Goal: Task Accomplishment & Management: Manage account settings

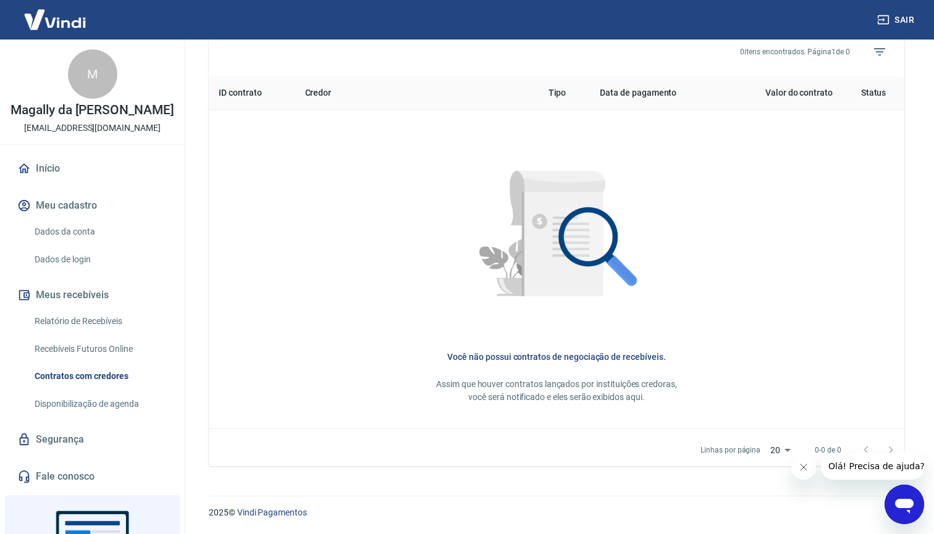
scroll to position [470, 0]
click at [68, 238] on link "Dados da conta" at bounding box center [100, 231] width 140 height 25
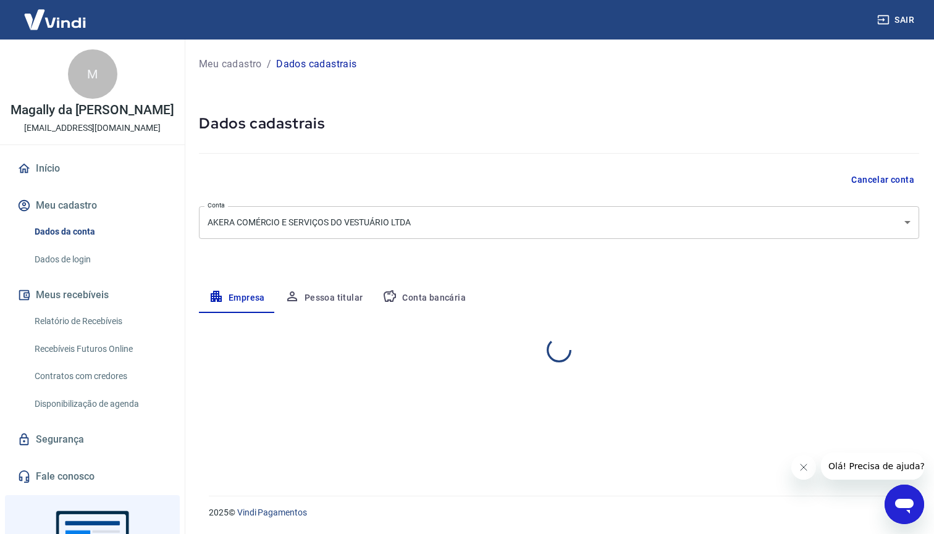
select select "RJ"
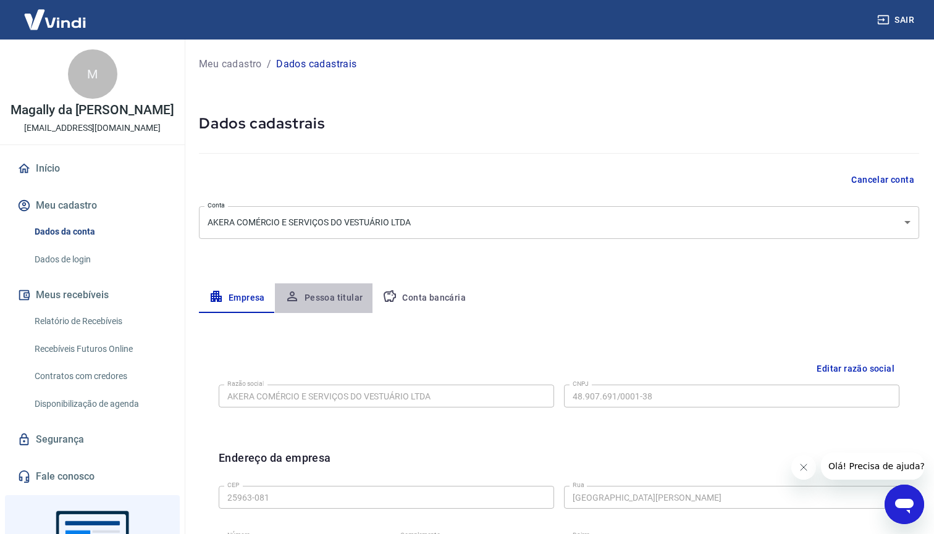
click at [332, 299] on button "Pessoa titular" at bounding box center [324, 299] width 98 height 30
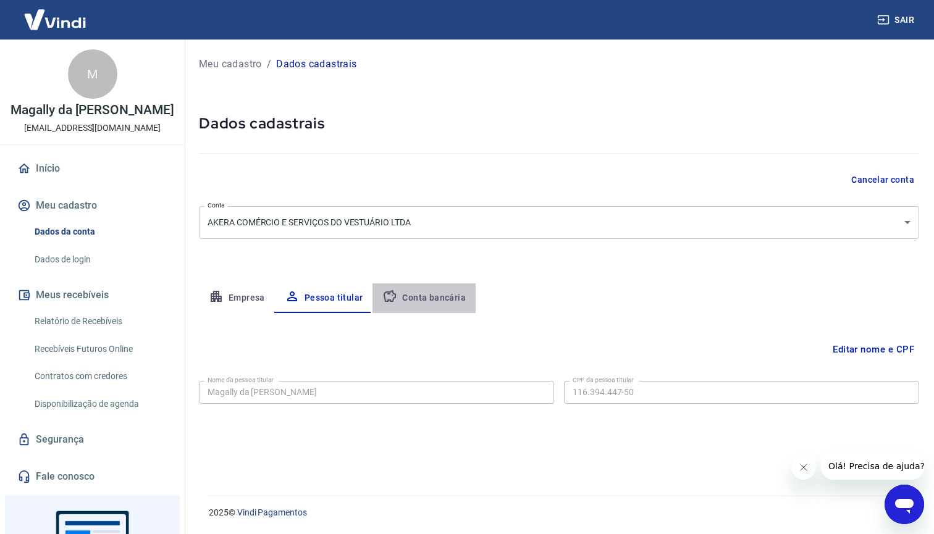
click at [434, 298] on button "Conta bancária" at bounding box center [424, 299] width 103 height 30
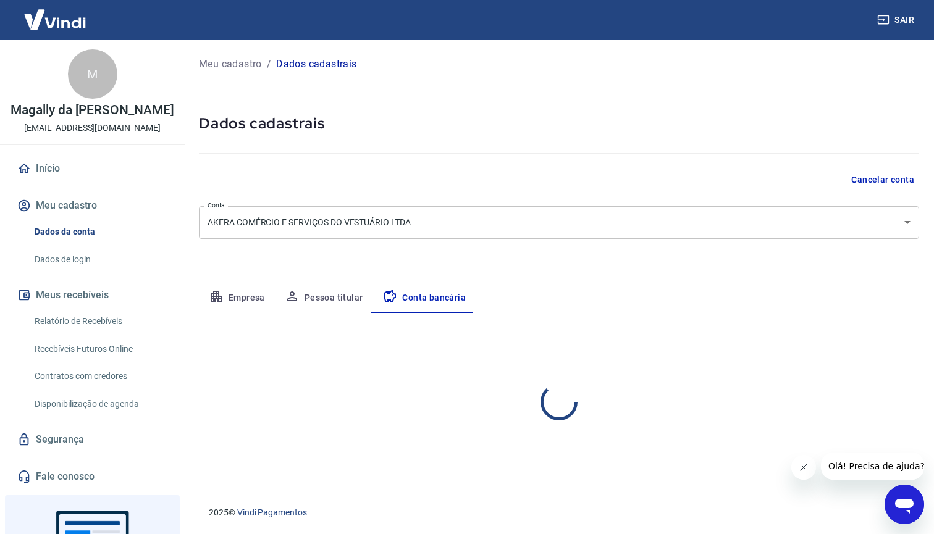
select select "1"
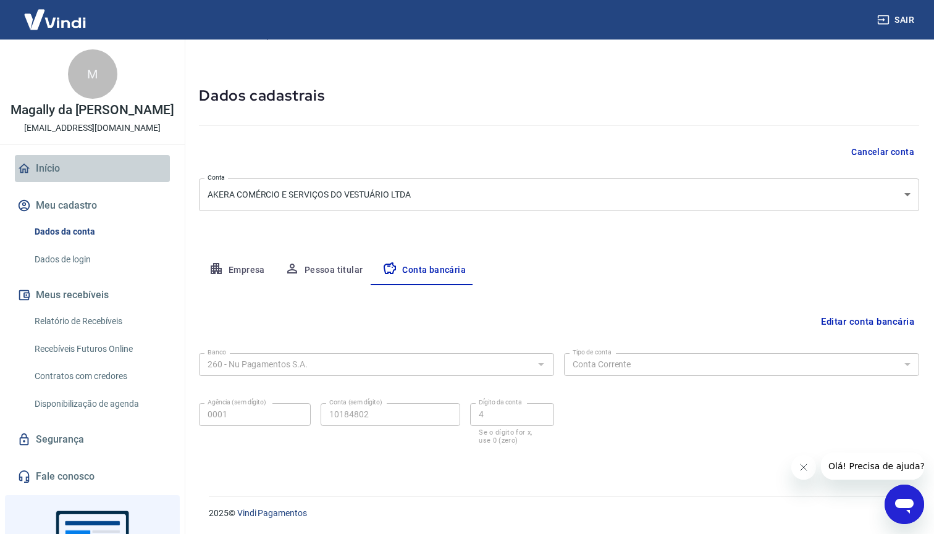
click at [53, 156] on link "Início" at bounding box center [92, 168] width 155 height 27
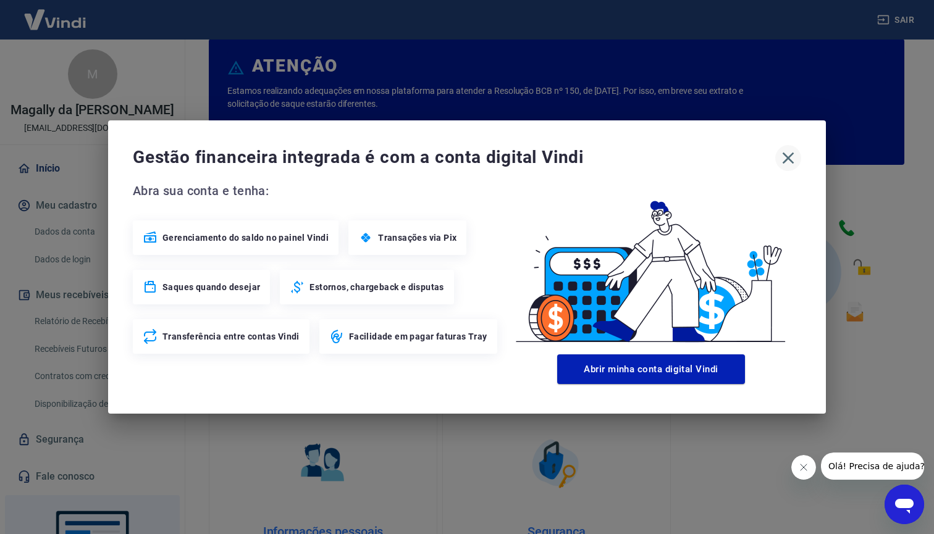
click at [787, 157] on icon "button" at bounding box center [789, 159] width 12 height 12
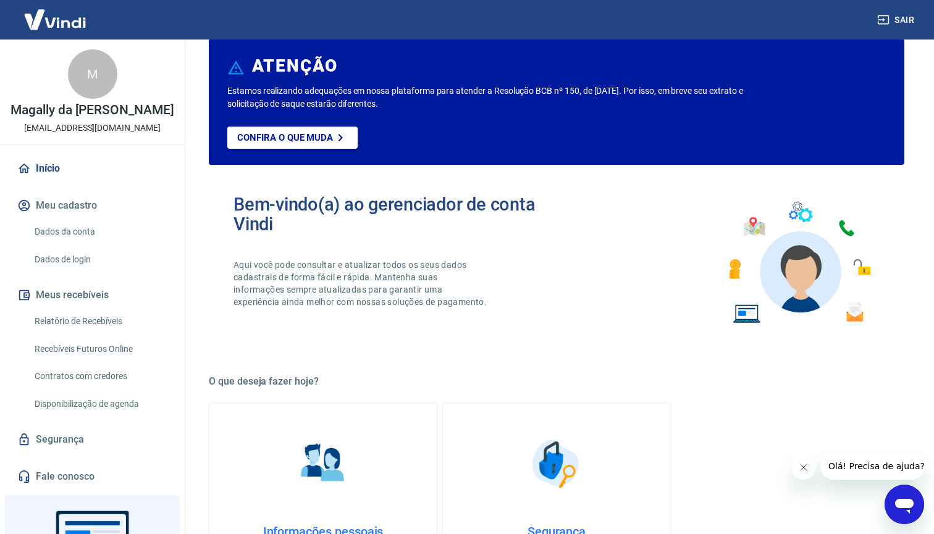
click at [72, 209] on button "Meu cadastro" at bounding box center [92, 205] width 155 height 27
click at [75, 232] on link "Dados da conta" at bounding box center [100, 231] width 140 height 25
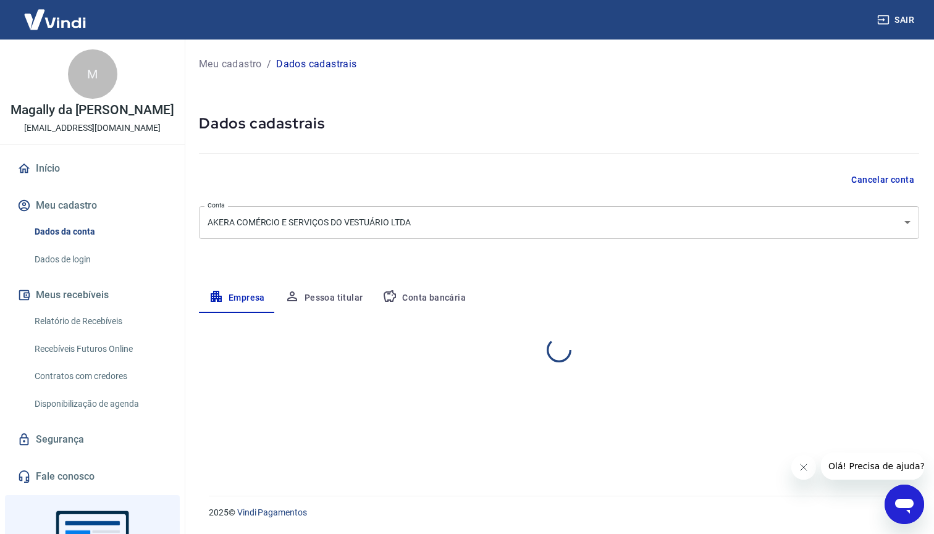
select select "RJ"
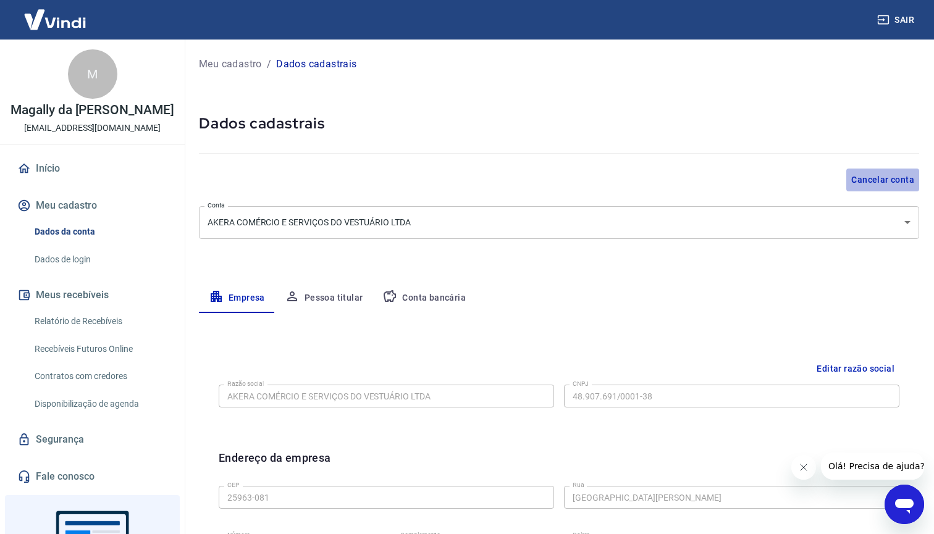
click at [872, 183] on button "Cancelar conta" at bounding box center [882, 180] width 73 height 23
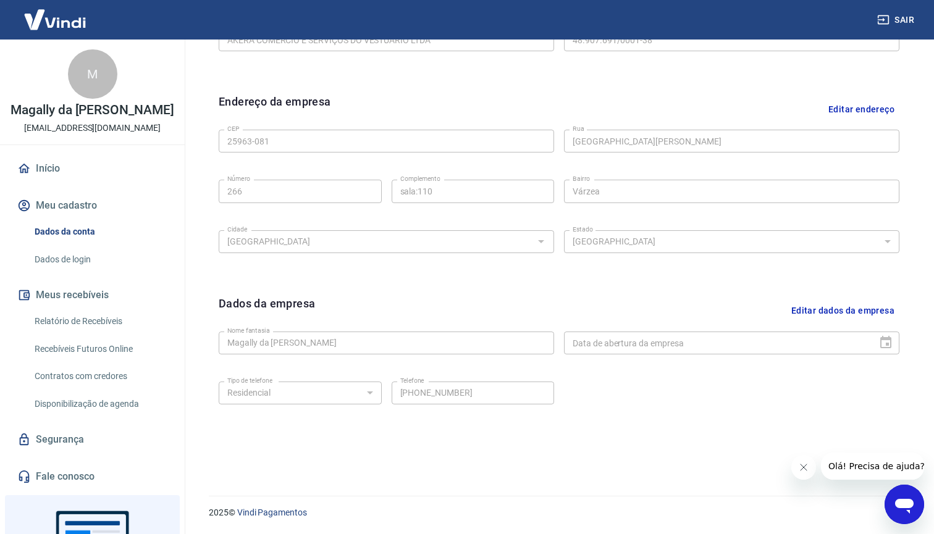
scroll to position [356, 0]
click at [874, 468] on span "Olá! Precisa de ajuda?" at bounding box center [876, 467] width 96 height 10
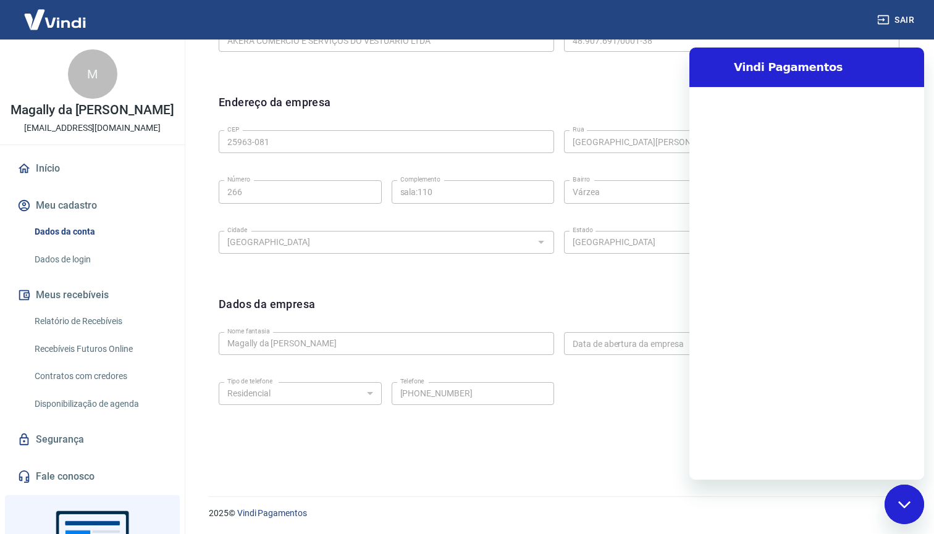
scroll to position [0, 0]
click at [825, 461] on textarea at bounding box center [822, 460] width 190 height 25
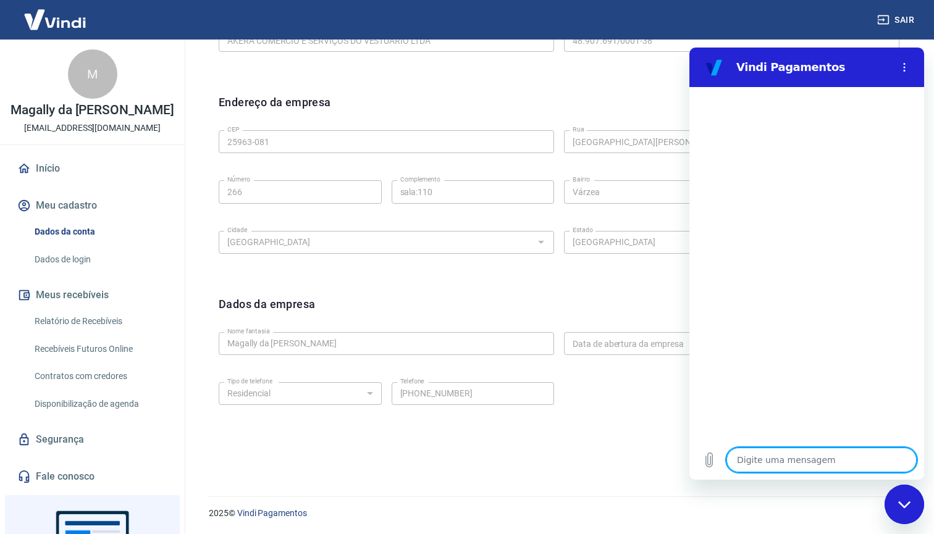
type textarea "g"
type textarea "x"
type textarea "go"
type textarea "x"
type textarea "gos"
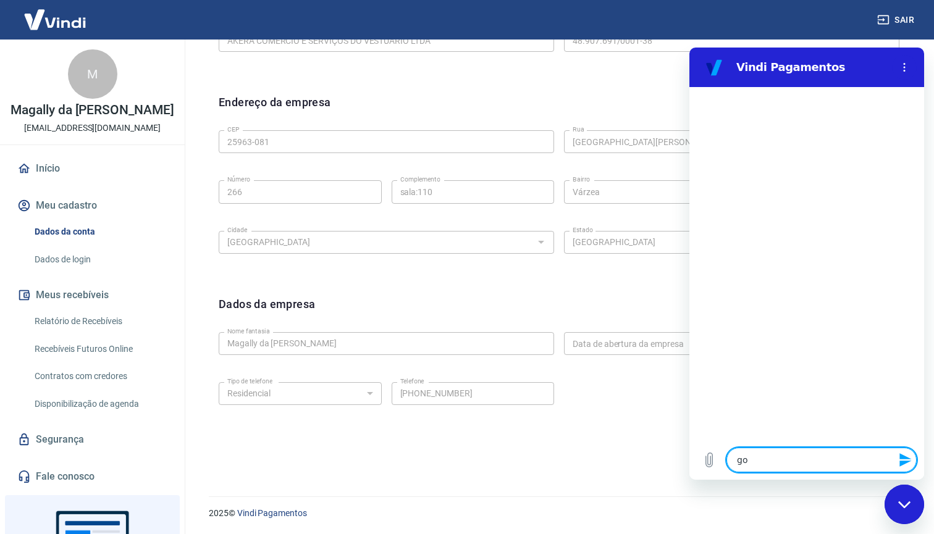
type textarea "x"
type textarea "gost"
type textarea "x"
type textarea "gosta"
type textarea "x"
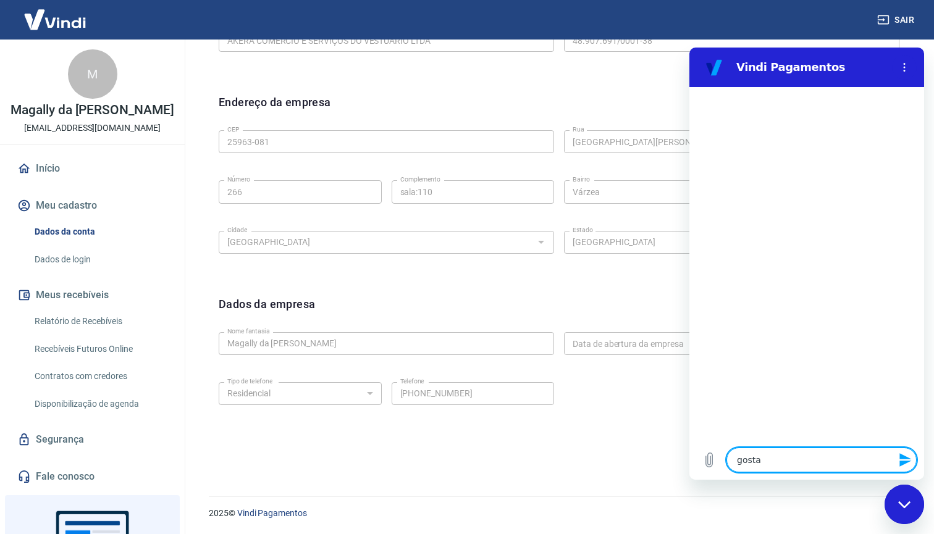
type textarea "gostar"
type textarea "x"
type textarea "gostari"
type textarea "x"
type textarea "gostaria"
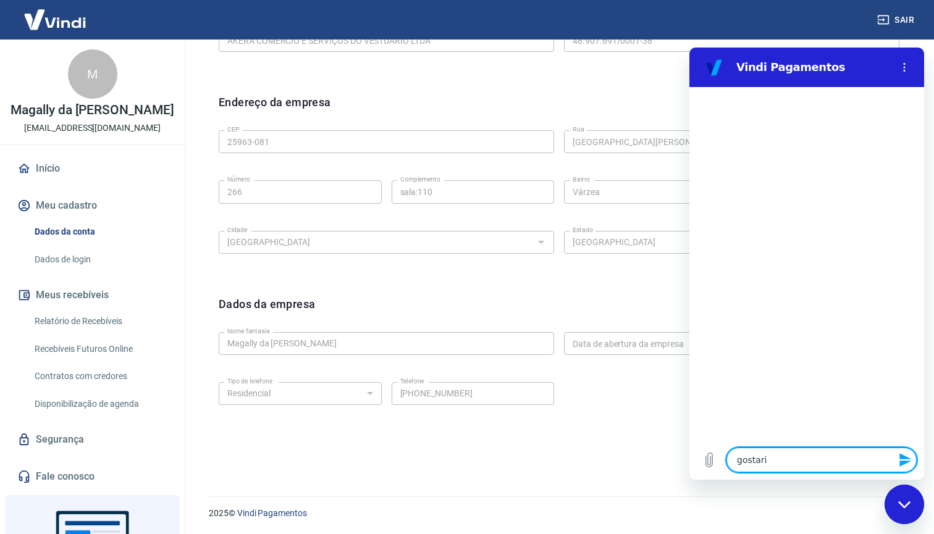
type textarea "x"
type textarea "gostaria"
type textarea "x"
type textarea "gostaria d"
type textarea "x"
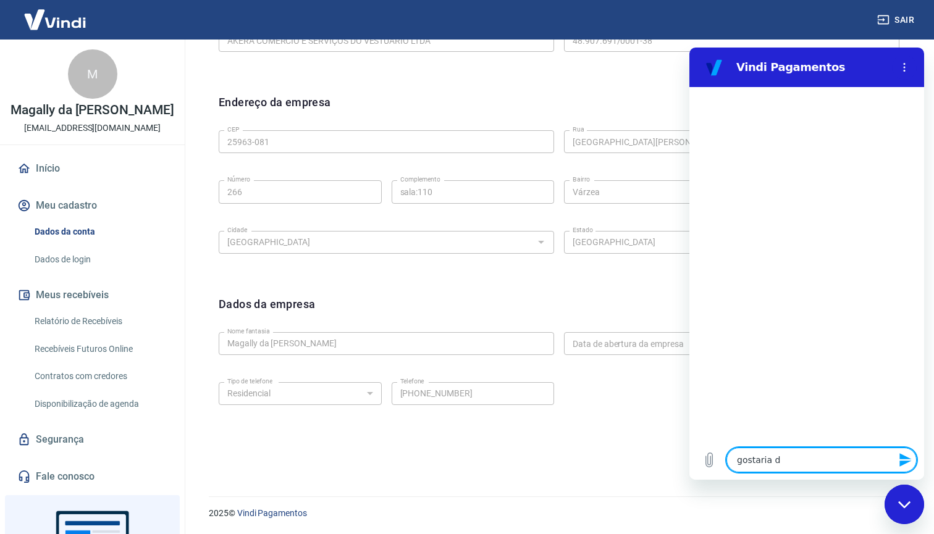
type textarea "gostaria de"
type textarea "x"
type textarea "gostaria de"
type textarea "x"
type textarea "gostaria de c"
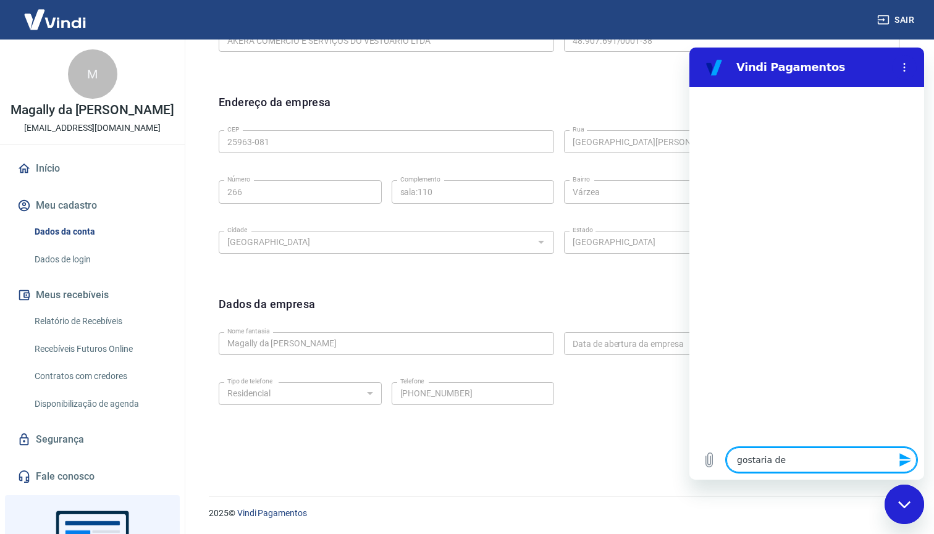
type textarea "x"
type textarea "gostaria de ca"
type textarea "x"
type textarea "gostaria de can"
type textarea "x"
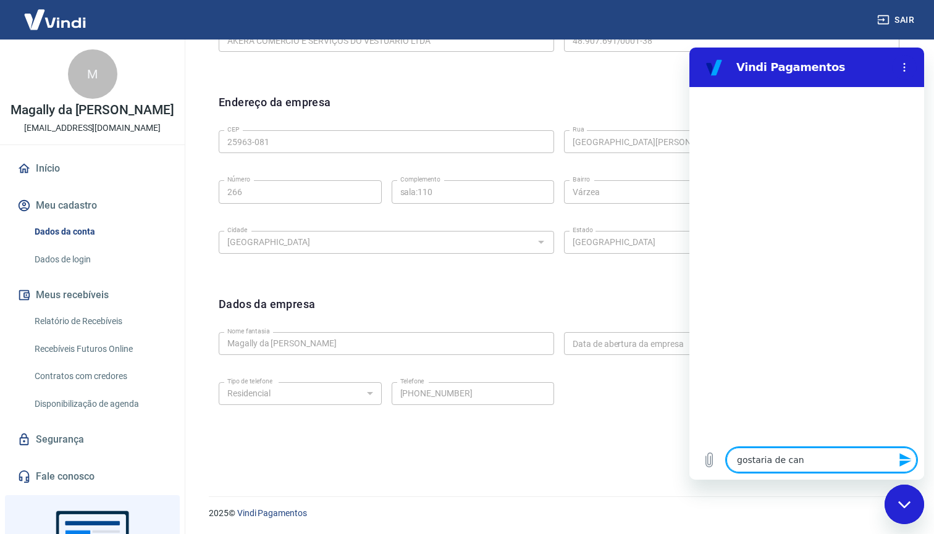
type textarea "gostaria de canc"
type textarea "x"
type textarea "gostaria de cance"
type textarea "x"
type textarea "gostaria de cancel"
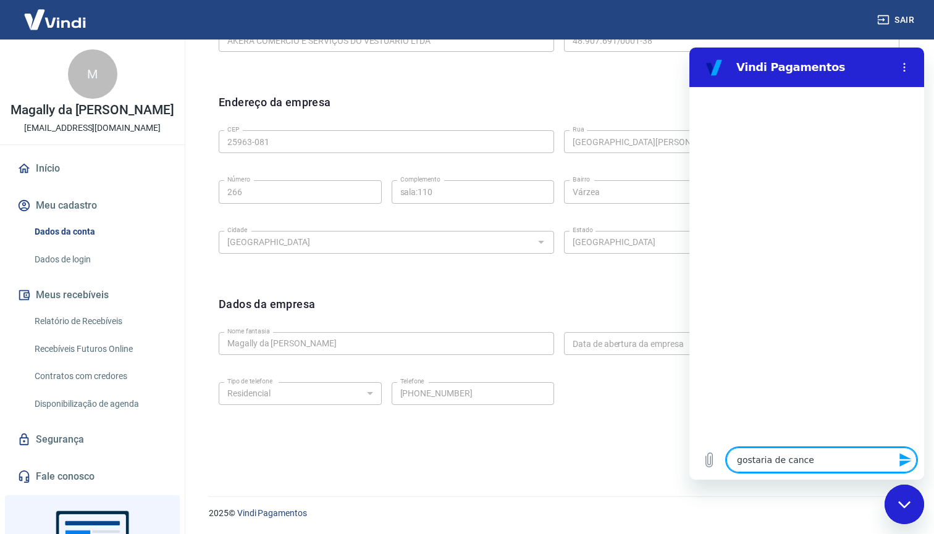
type textarea "x"
type textarea "gostaria de cancela"
type textarea "x"
type textarea "gostaria de cancelar"
type textarea "x"
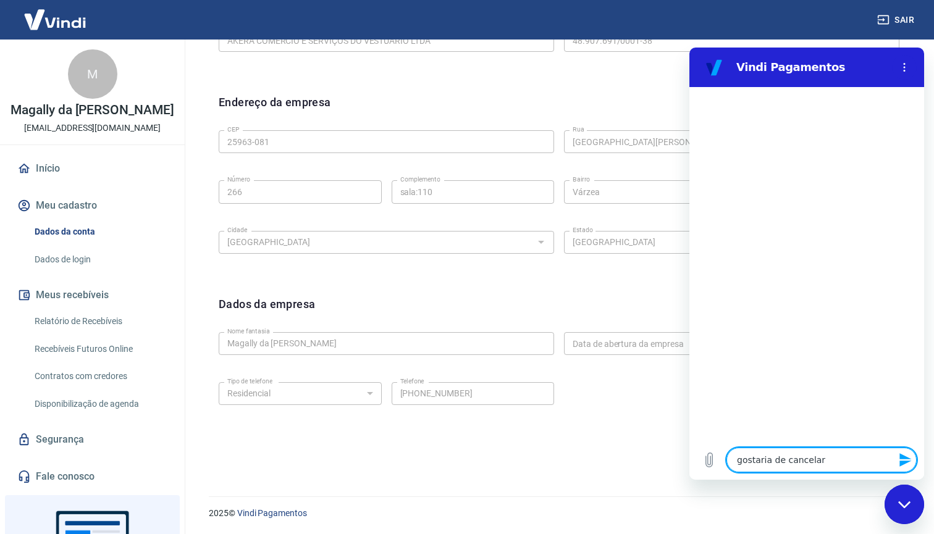
type textarea "gostaria de cancelar"
type textarea "x"
type textarea "gostaria de cancelar m"
type textarea "x"
type textarea "gostaria de cancelar mi"
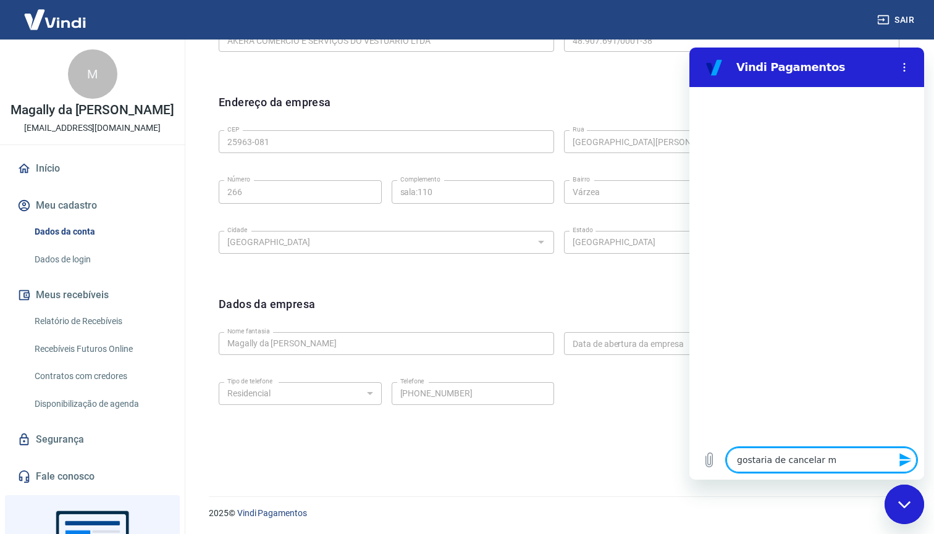
type textarea "x"
type textarea "gostaria de cancelar min"
type textarea "x"
type textarea "gostaria de cancelar minh"
type textarea "x"
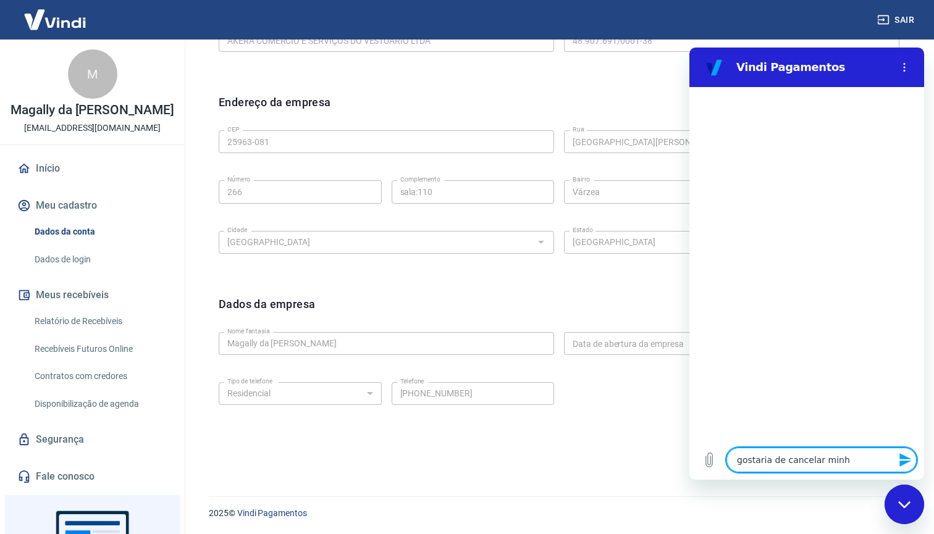
type textarea "gostaria de cancelar minha"
type textarea "x"
type textarea "gostaria de cancelar minha"
type textarea "x"
type textarea "gostaria de cancelar minha c"
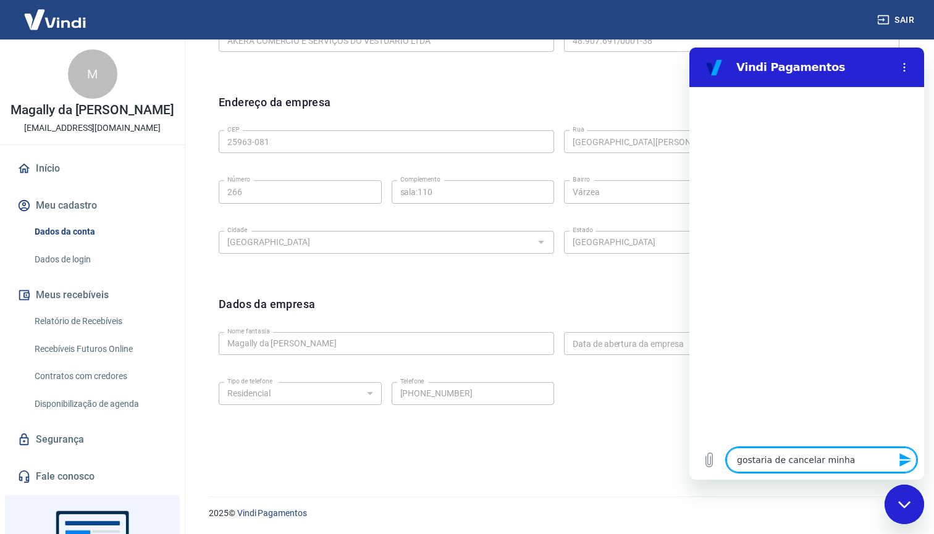
type textarea "x"
type textarea "gostaria de cancelar minha co"
type textarea "x"
type textarea "gostaria de cancelar minha con"
type textarea "x"
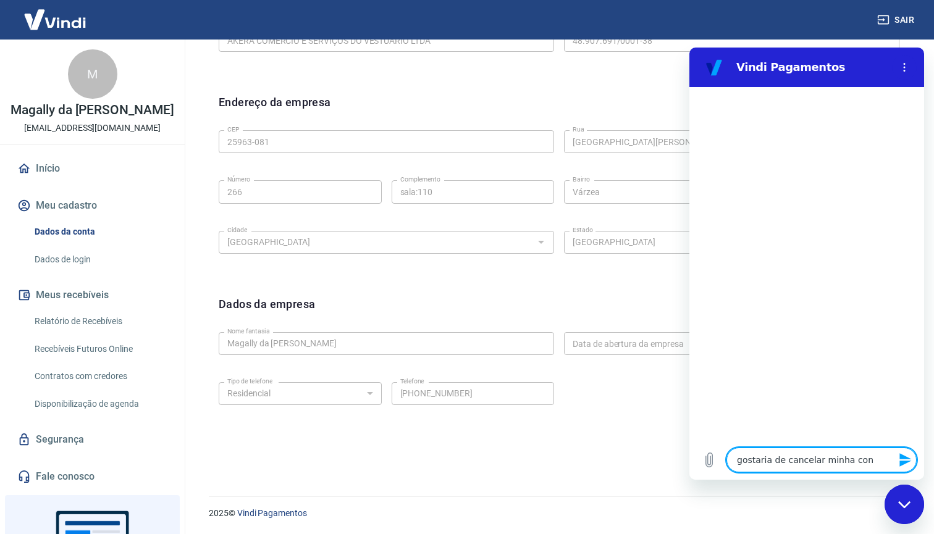
type textarea "gostaria de cancelar minha cont"
type textarea "x"
type textarea "gostaria de cancelar minha conta"
type textarea "x"
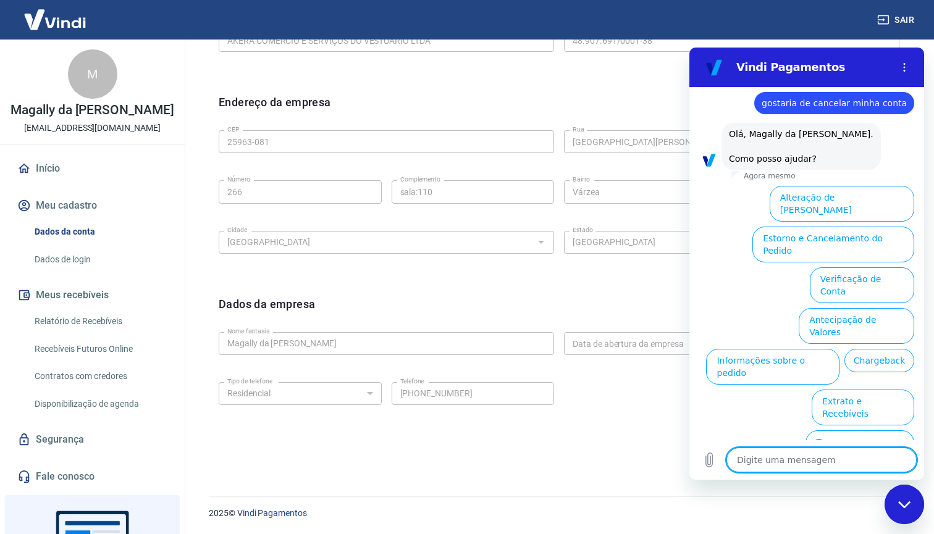
scroll to position [19, 0]
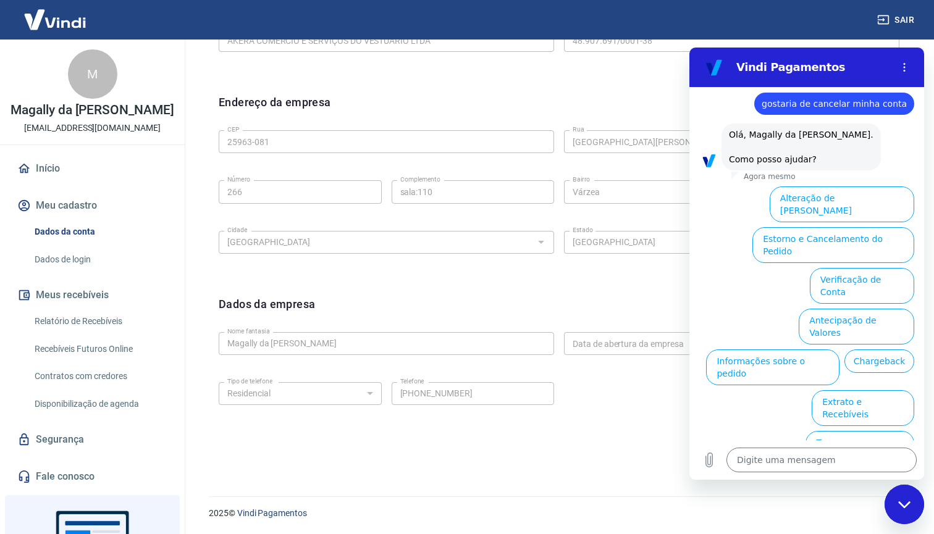
click at [818, 513] on button "Assinaturas e Faturas Tray" at bounding box center [851, 531] width 127 height 36
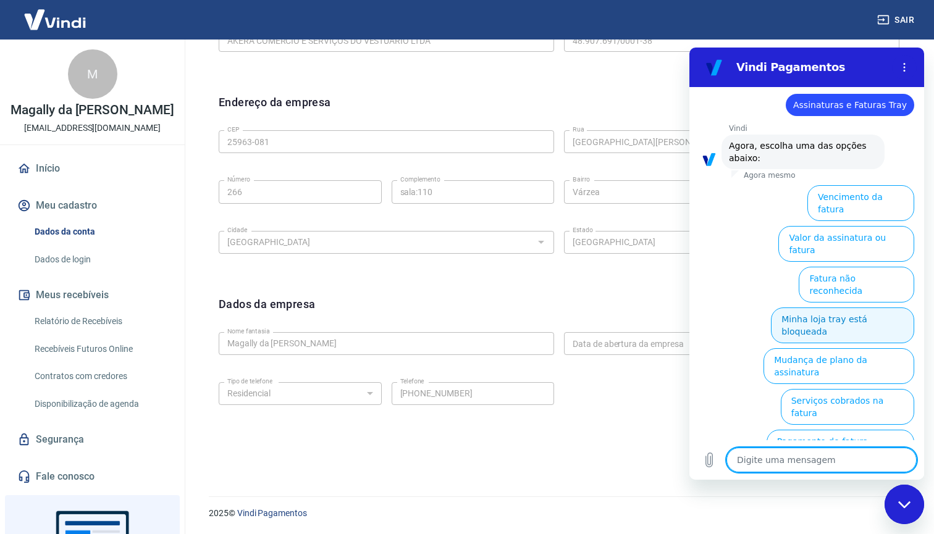
scroll to position [102, 0]
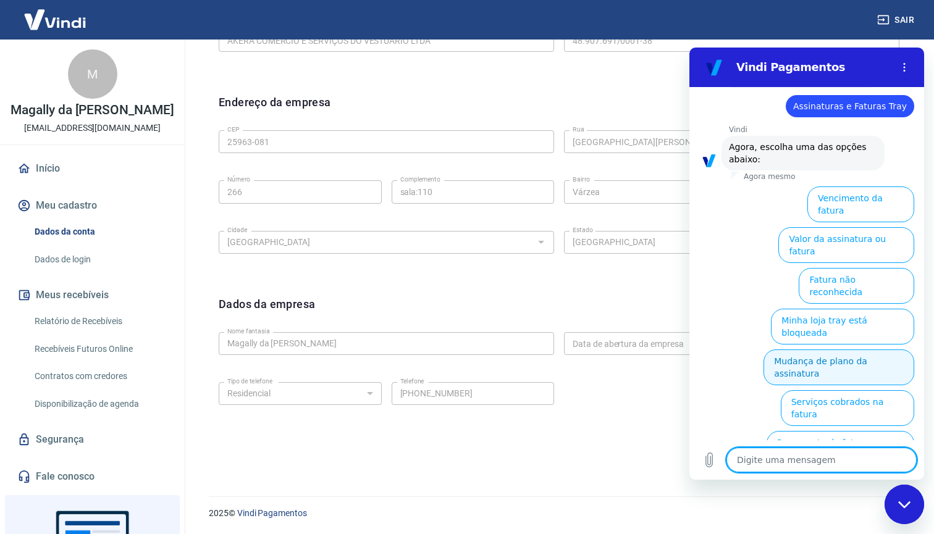
click at [843, 350] on button "Mudança de plano da assinatura" at bounding box center [839, 368] width 151 height 36
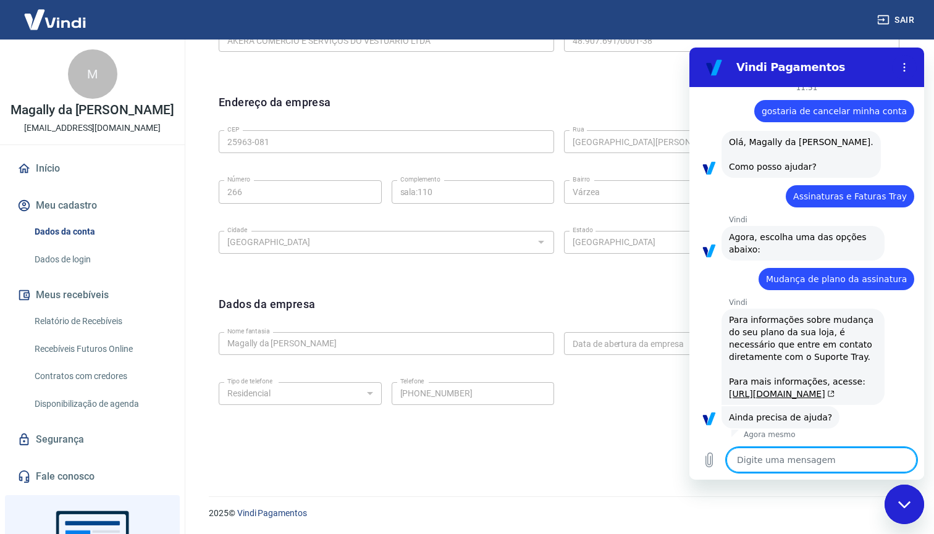
scroll to position [92, 0]
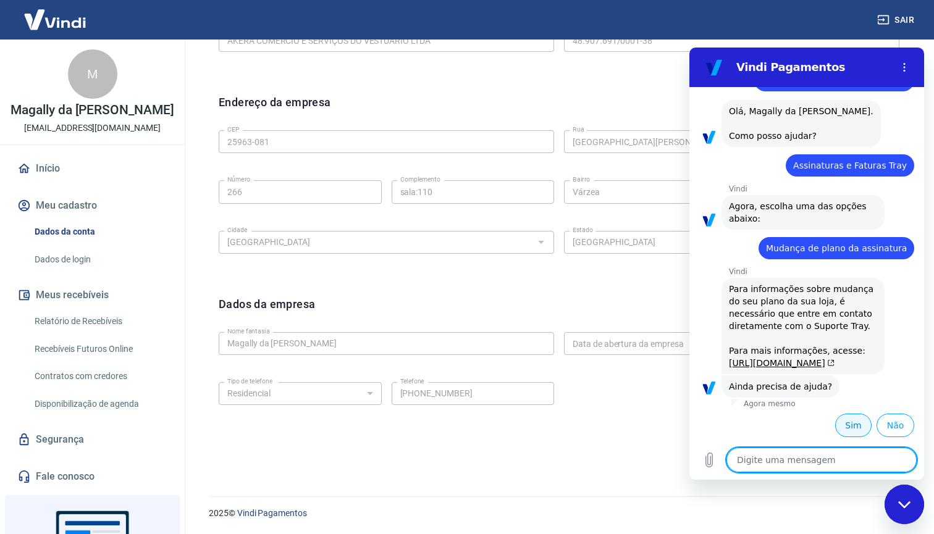
click at [862, 424] on button "Sim" at bounding box center [853, 425] width 36 height 23
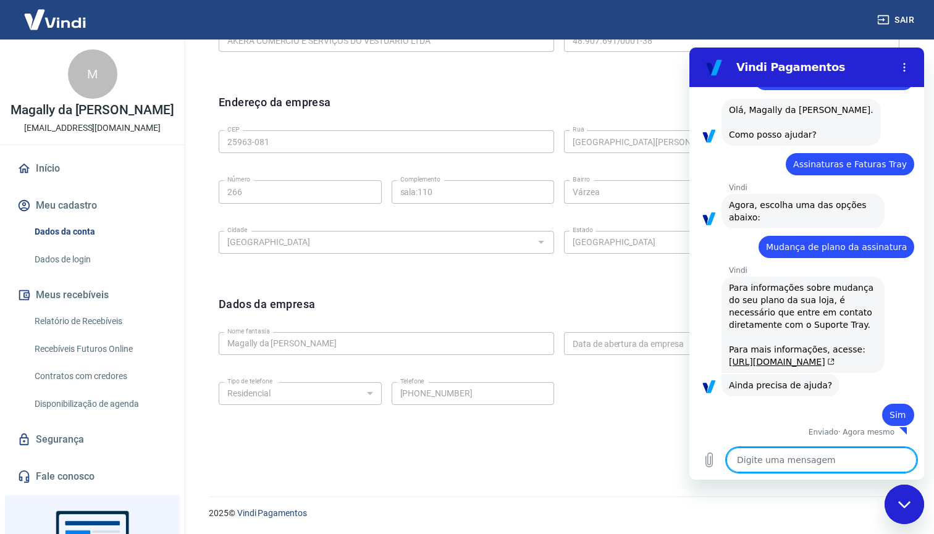
scroll to position [93, 0]
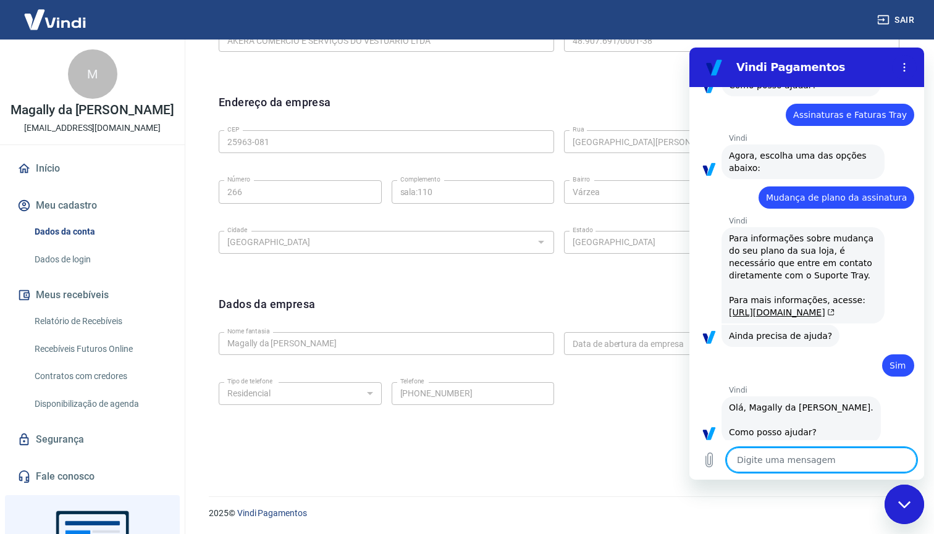
type textarea "x"
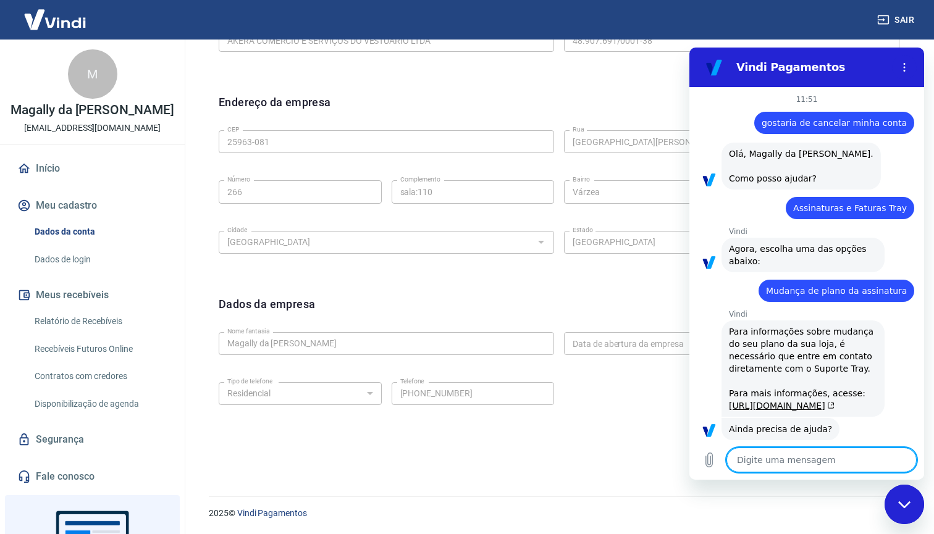
scroll to position [0, 0]
type textarea "c"
type textarea "x"
type textarea "ca"
type textarea "x"
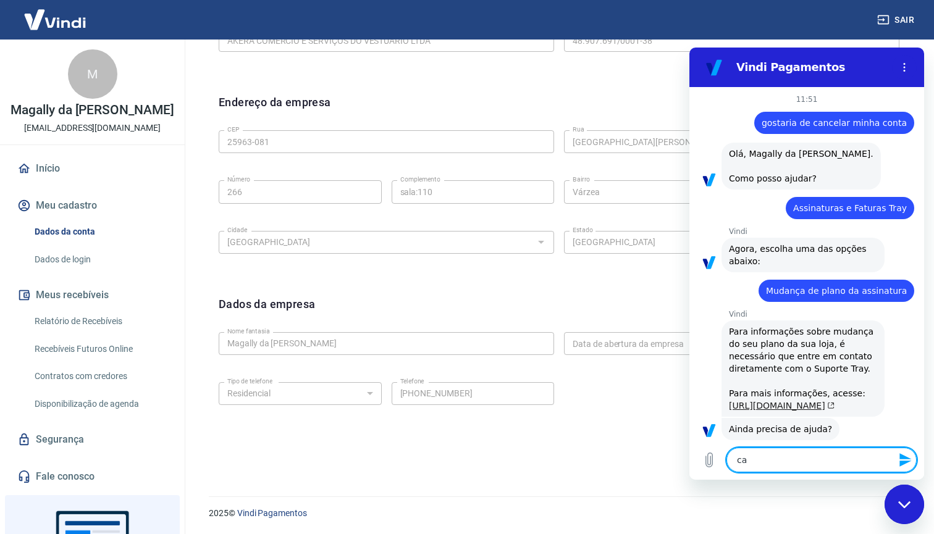
type textarea "can"
type textarea "x"
type textarea "canc"
type textarea "x"
type textarea "cance"
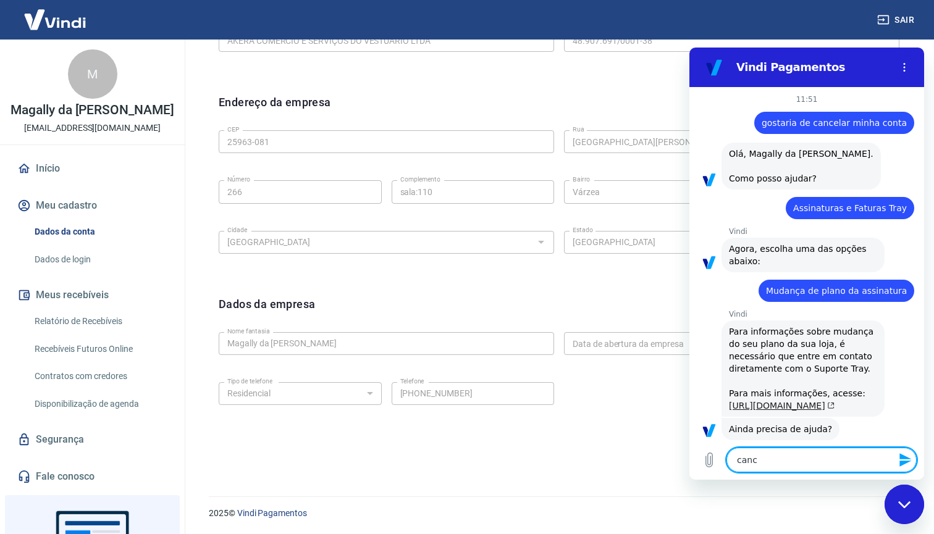
type textarea "x"
type textarea "cancel"
type textarea "x"
type textarea "cancela"
type textarea "x"
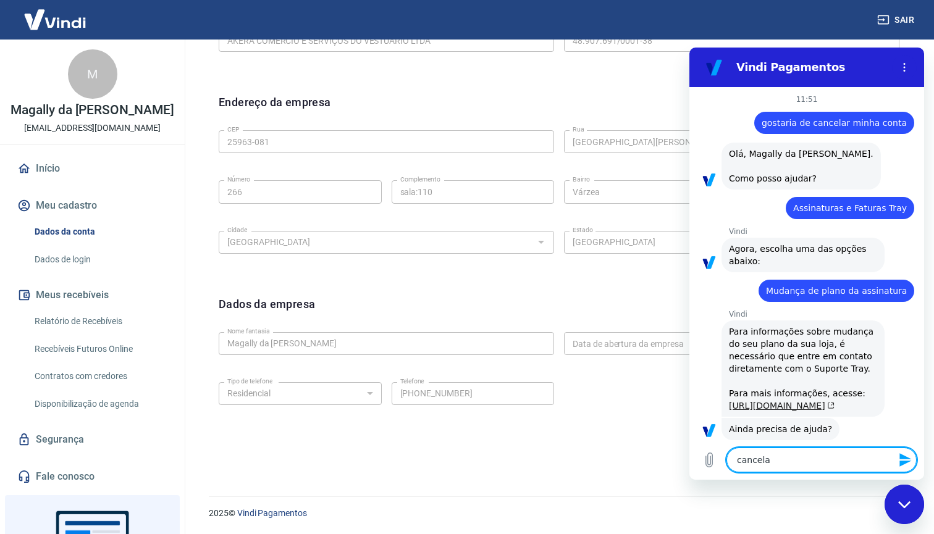
type textarea "cancelam"
type textarea "x"
type textarea "cancelame"
type textarea "x"
type textarea "cancelamen"
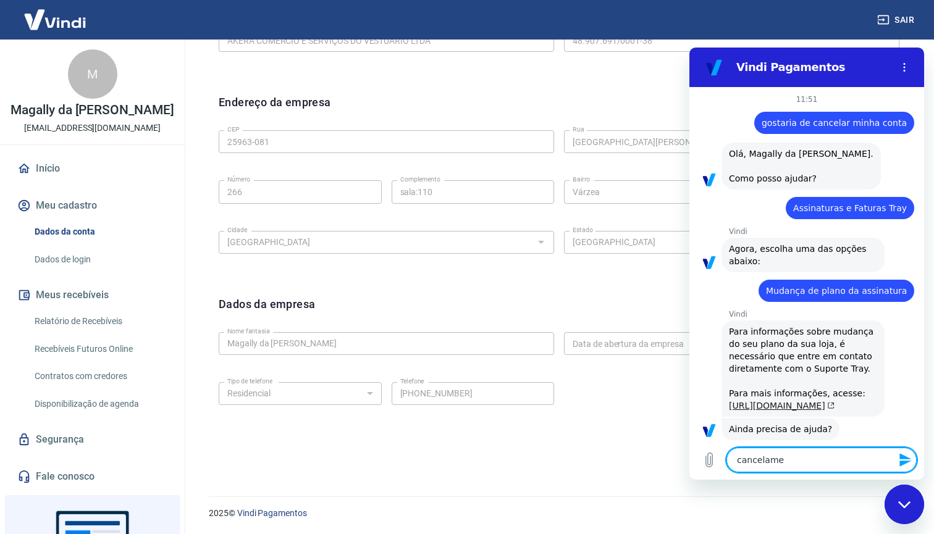
type textarea "x"
type textarea "cancelament"
type textarea "x"
type textarea "cancelamento"
type textarea "x"
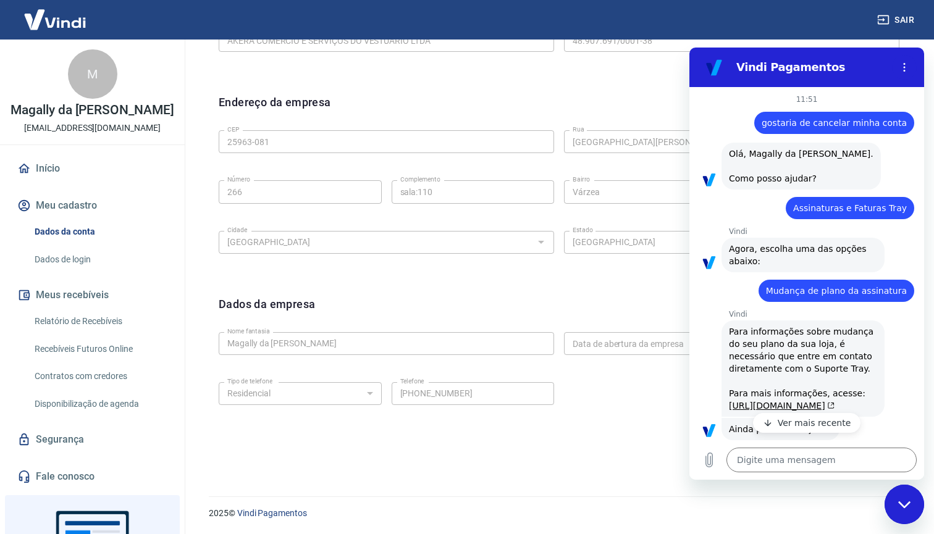
click at [796, 419] on p "Ver mais recente" at bounding box center [815, 423] width 74 height 12
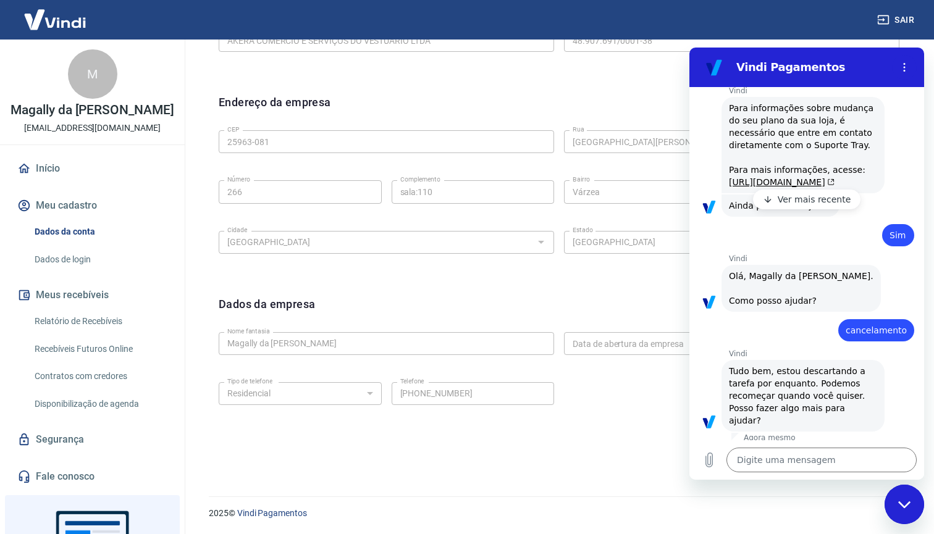
type textarea "x"
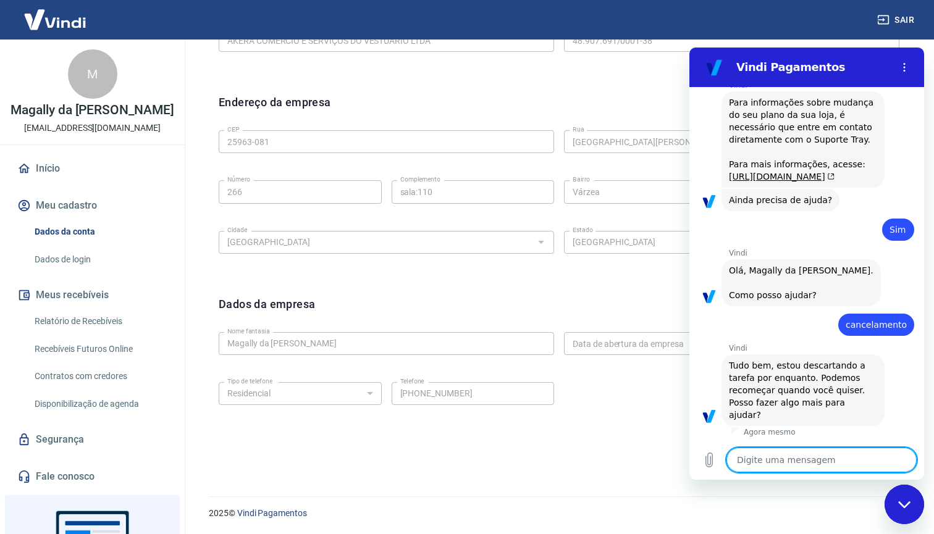
click at [767, 471] on textarea at bounding box center [822, 460] width 190 height 25
type textarea "c"
type textarea "x"
type textarea "ca"
type textarea "x"
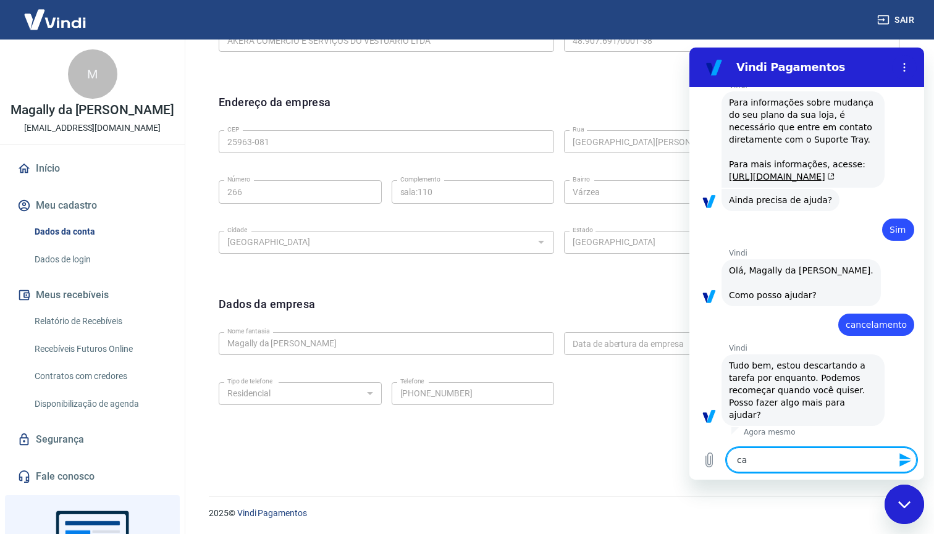
type textarea "can"
type textarea "x"
type textarea "canc"
type textarea "x"
type textarea "cance"
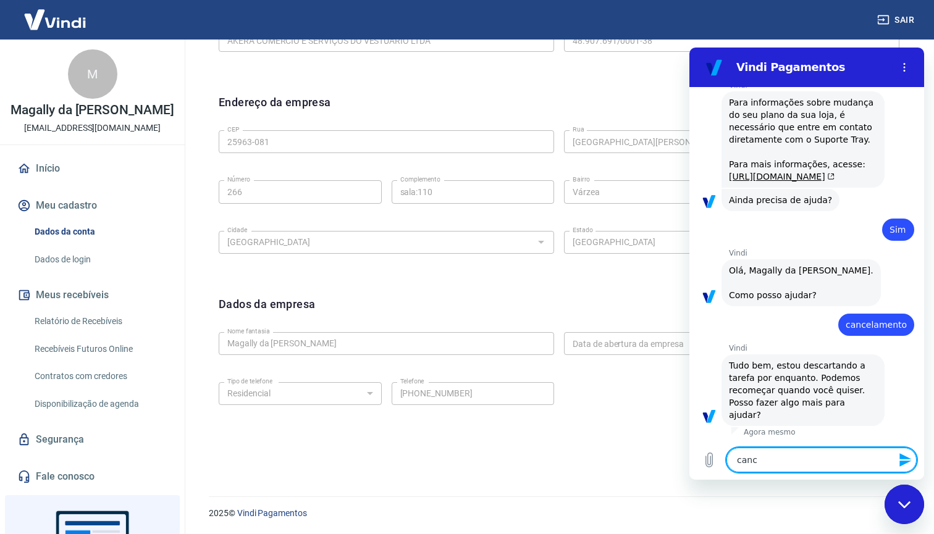
type textarea "x"
type textarea "cancel"
type textarea "x"
type textarea "cancela"
type textarea "x"
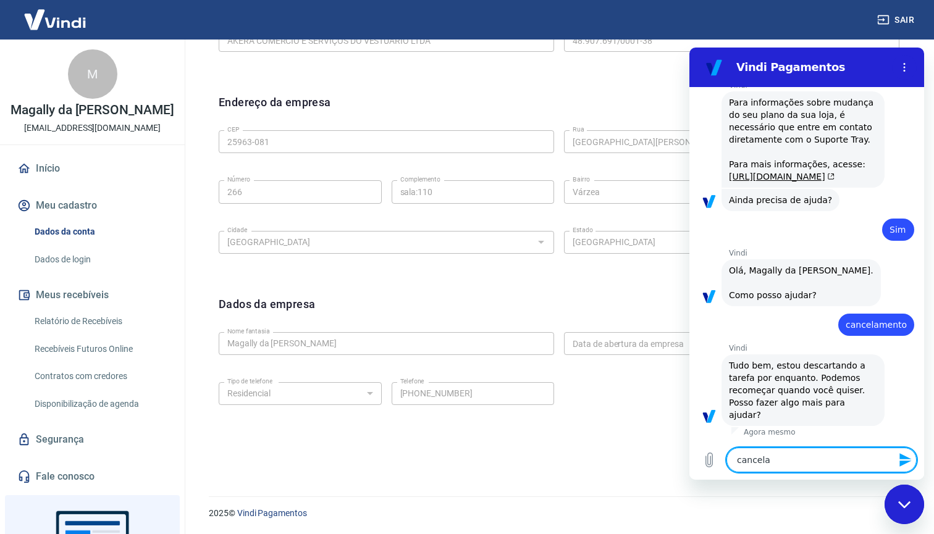
type textarea "cancelam"
type textarea "x"
type textarea "cancelame"
type textarea "x"
type textarea "cancelamen"
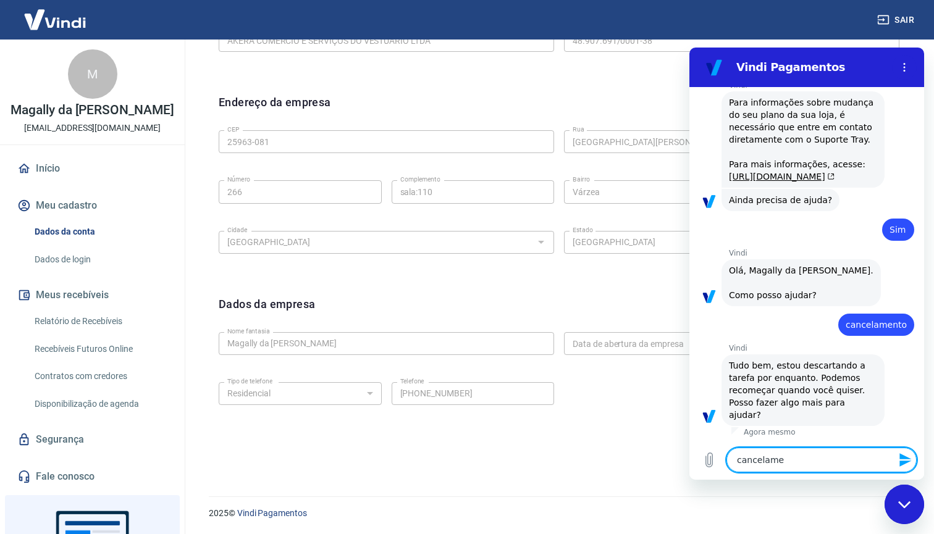
type textarea "x"
type textarea "cancelament"
type textarea "x"
type textarea "cancelamento"
type textarea "x"
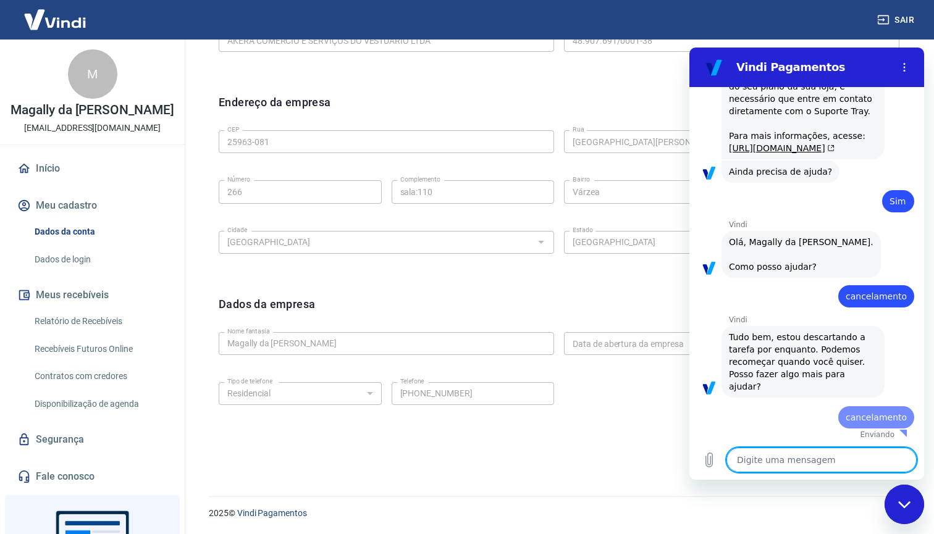
type textarea "x"
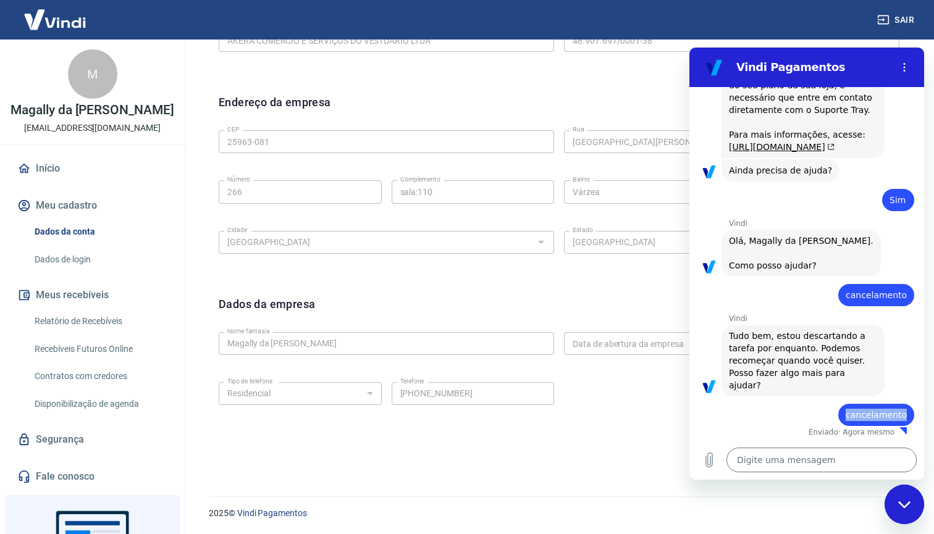
drag, startPoint x: 908, startPoint y: 416, endPoint x: 835, endPoint y: 413, distance: 72.9
click at [835, 414] on div "diz: cancelamento" at bounding box center [801, 412] width 225 height 30
copy span "cancelamento"
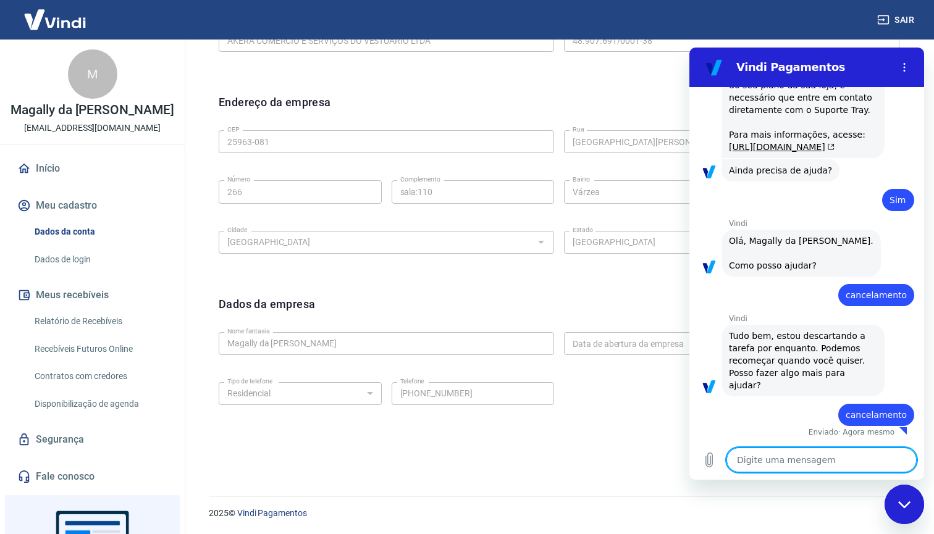
click at [835, 461] on textarea at bounding box center [822, 460] width 190 height 25
paste textarea "cancelamento"
type textarea "cancelamento"
type textarea "x"
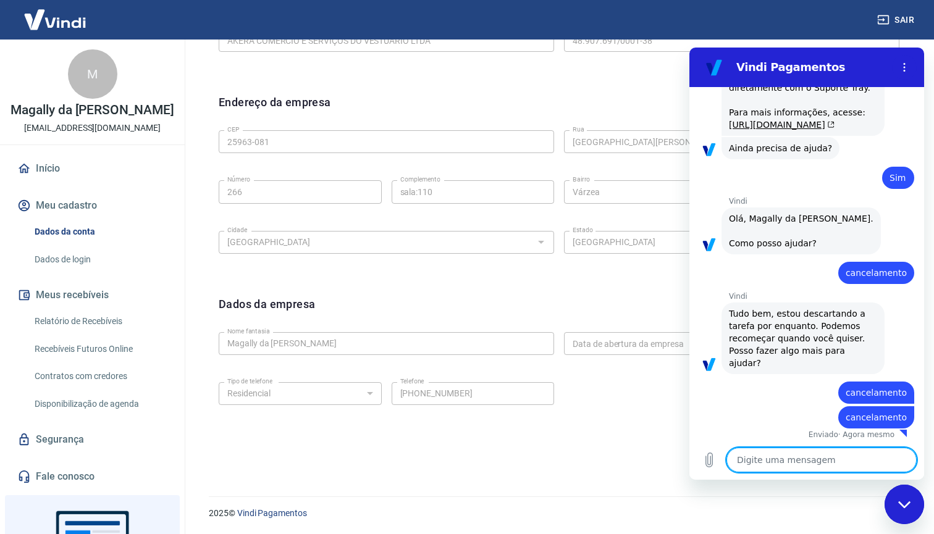
type textarea "x"
paste textarea "cancelamento"
type textarea "cancelamento"
type textarea "x"
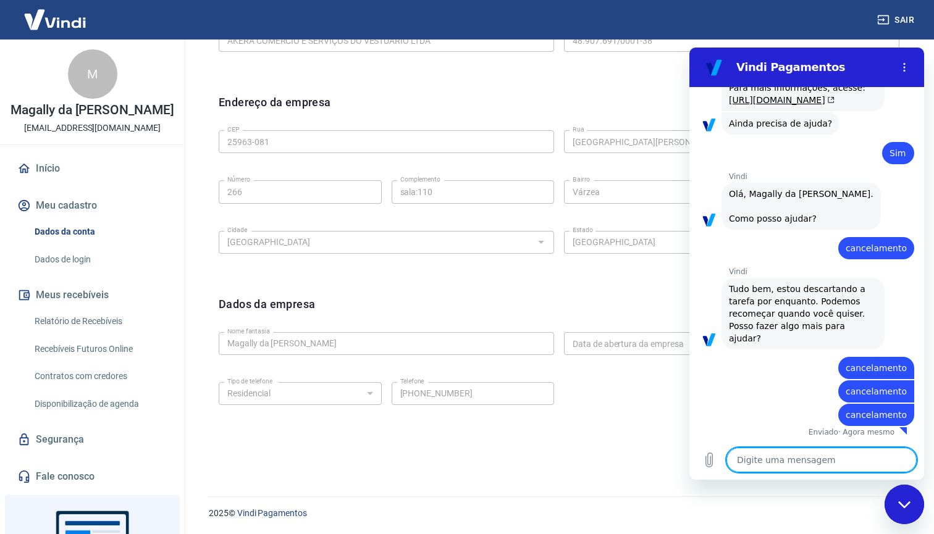
scroll to position [343, 0]
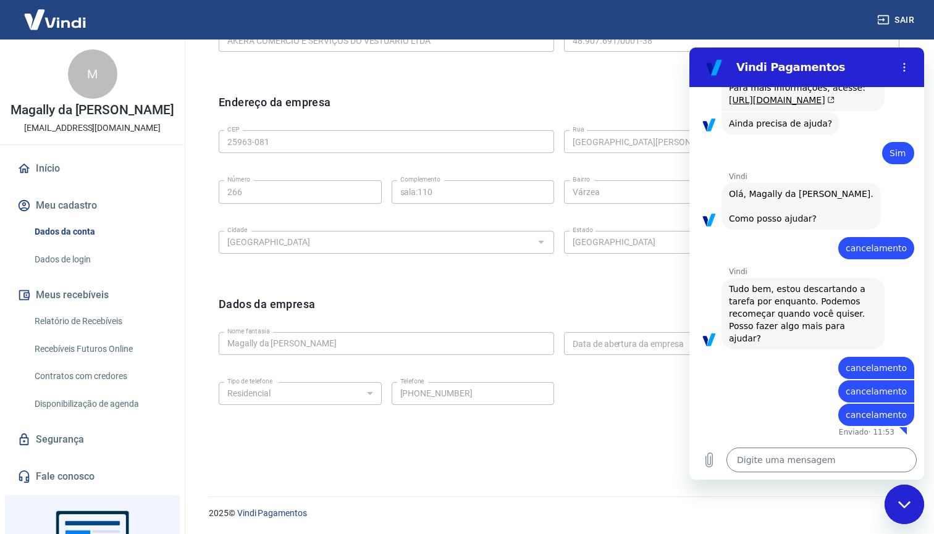
click at [80, 228] on link "Dados da conta" at bounding box center [100, 231] width 140 height 25
click at [729, 74] on div "Vindi Pagamentos" at bounding box center [807, 67] width 161 height 15
click at [629, 96] on div "Endereço da empresa Editar endereço" at bounding box center [559, 110] width 681 height 32
click at [906, 494] on div "Fechar janela de mensagens" at bounding box center [904, 504] width 37 height 37
type textarea "x"
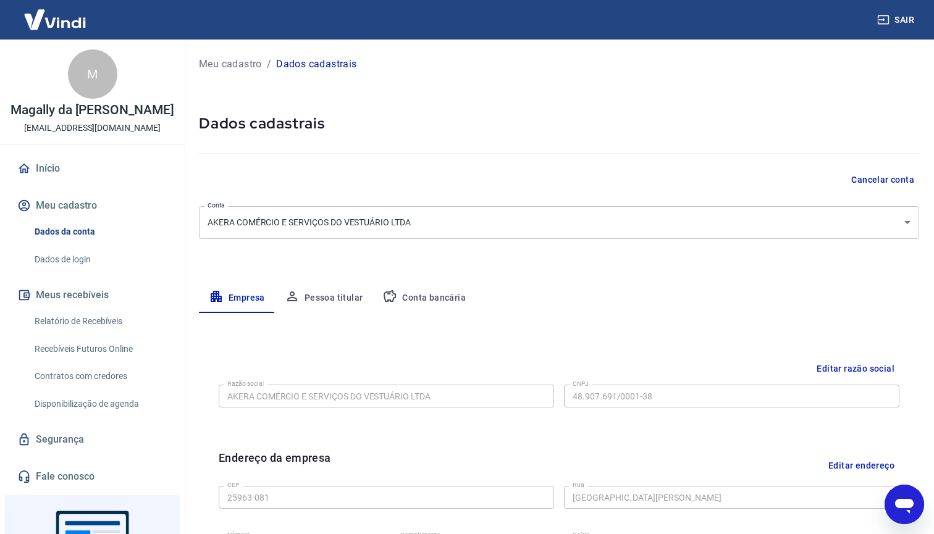
scroll to position [0, 0]
click at [869, 175] on button "Cancelar conta" at bounding box center [882, 180] width 73 height 23
